Goal: Complete application form

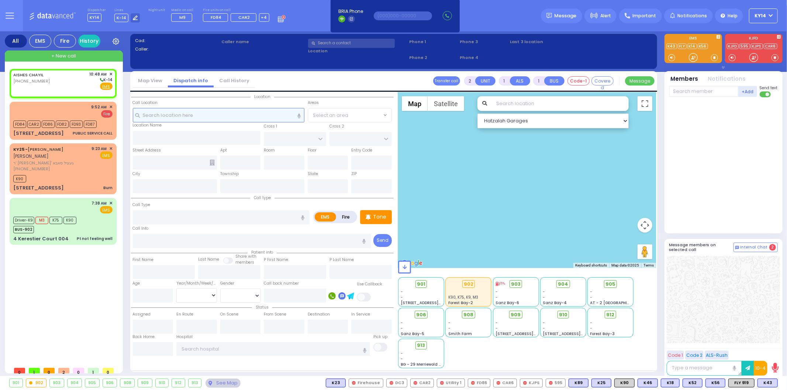
select select
radio input "true"
select select
type input "10:48"
select select "Hatzalah Garages"
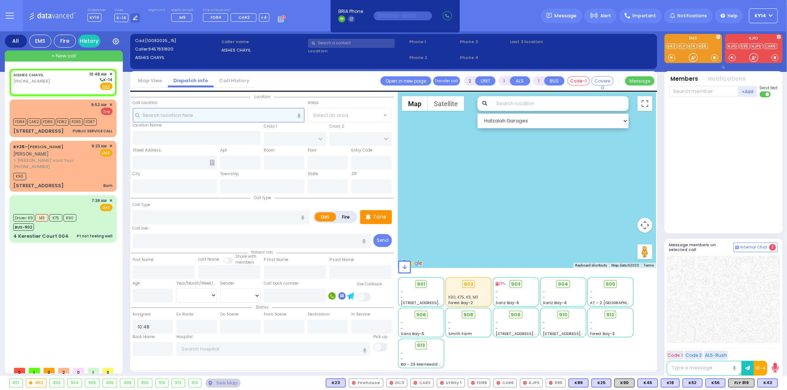
select select
radio input "true"
select select
select select "Hatzalah Garages"
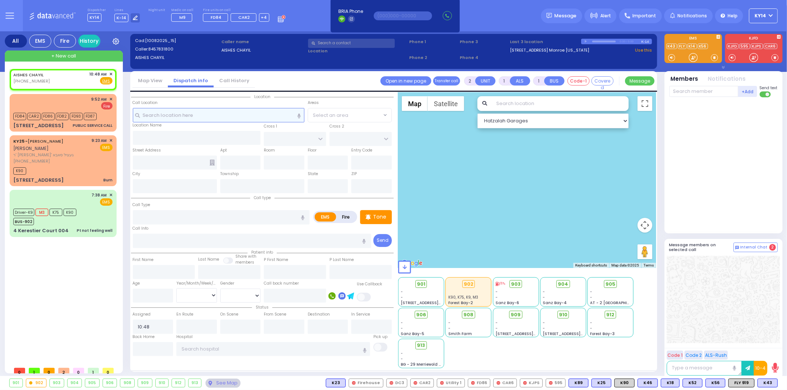
select select
radio input "true"
select select
select select "Hatzalah Garages"
